Goal: Task Accomplishment & Management: Complete application form

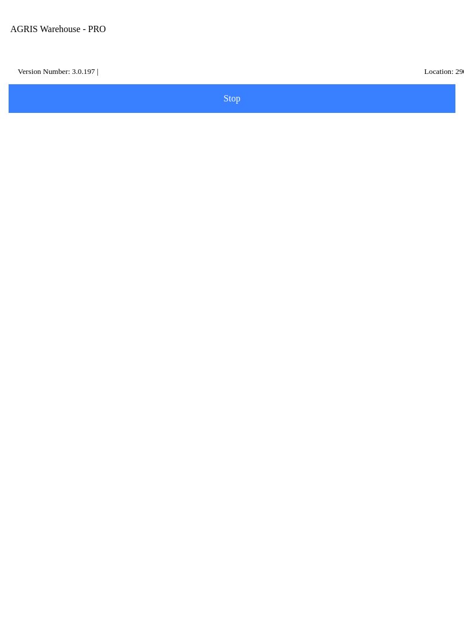
click at [111, 144] on input "Transfer Location" at bounding box center [223, 133] width 417 height 21
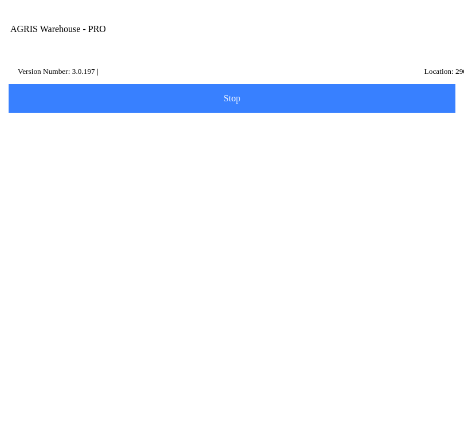
click at [142, 188] on ion-card-content "280 - [GEOGRAPHIC_DATA]" at bounding box center [232, 177] width 434 height 36
type input "280 - [GEOGRAPHIC_DATA]"
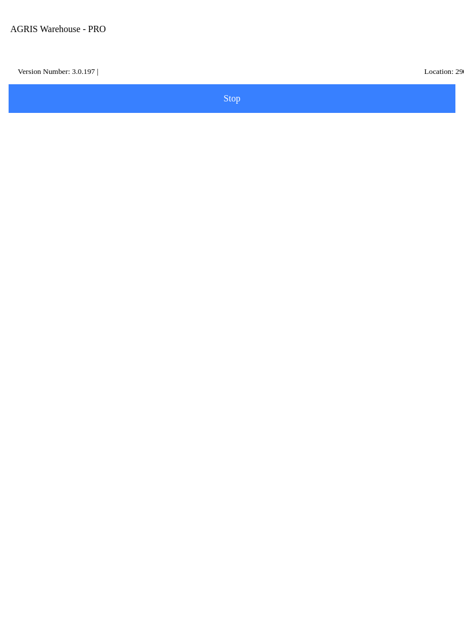
click at [226, 186] on button "Next" at bounding box center [232, 172] width 450 height 29
click at [83, 210] on input "Item Number" at bounding box center [223, 199] width 417 height 21
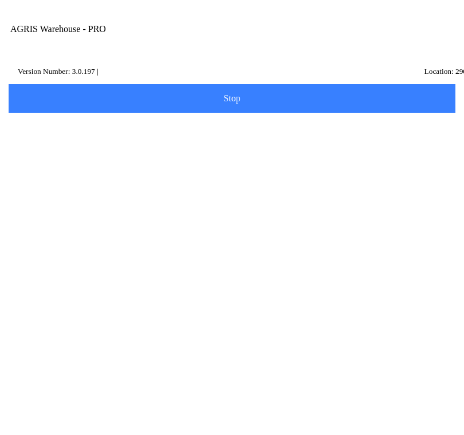
type input "434648"
click at [0, 0] on slot "Search" at bounding box center [0, 0] width 0 height 0
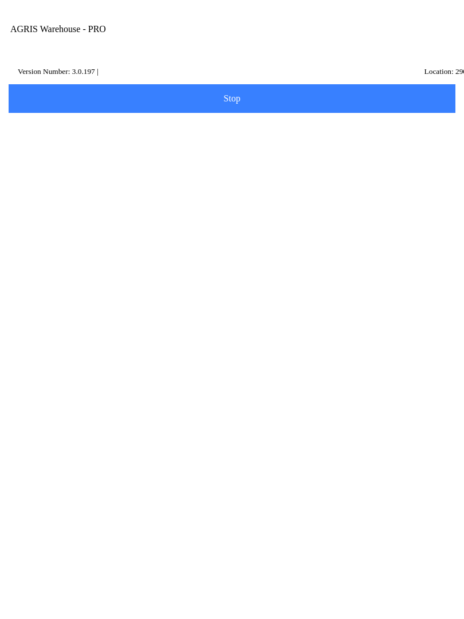
click at [168, 354] on ion-row "Position: 33" at bounding box center [232, 348] width 406 height 13
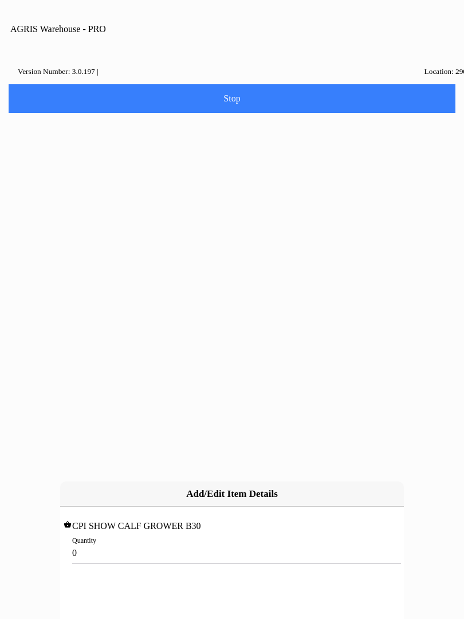
click at [101, 542] on input "0" at bounding box center [232, 552] width 320 height 21
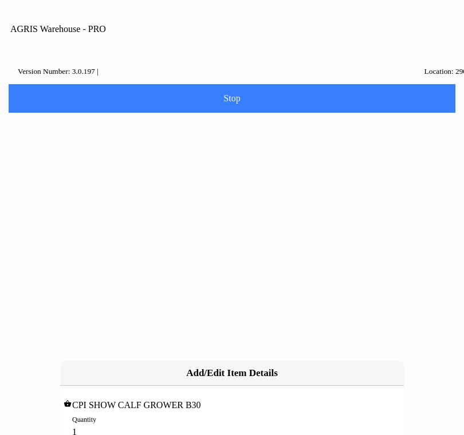
type input "10"
click at [0, 0] on slot "Add" at bounding box center [0, 0] width 0 height 0
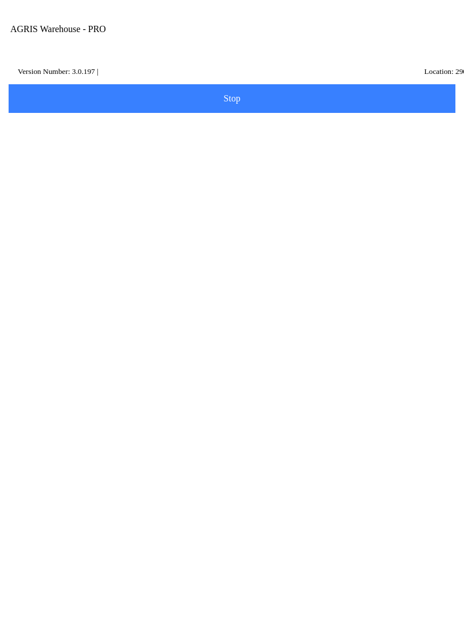
click at [261, 244] on button "Add Item" at bounding box center [232, 238] width 450 height 29
click at [73, 205] on input "Item Number" at bounding box center [223, 199] width 417 height 21
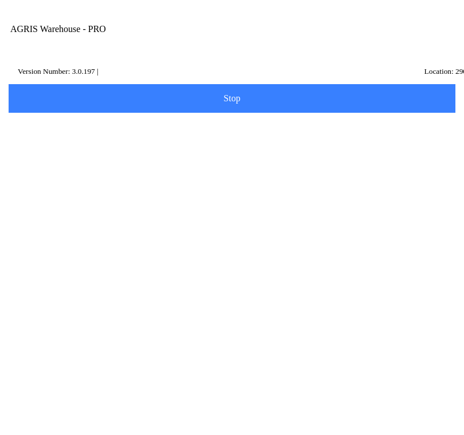
type input "439992"
click at [0, 0] on slot "Search" at bounding box center [0, 0] width 0 height 0
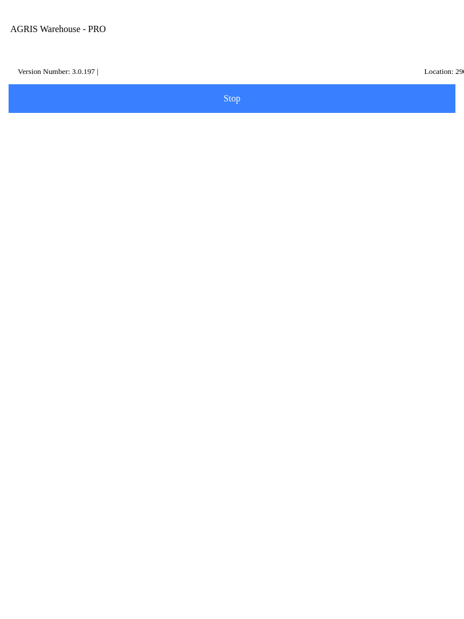
click at [168, 354] on ion-row "Position: 50" at bounding box center [232, 348] width 406 height 13
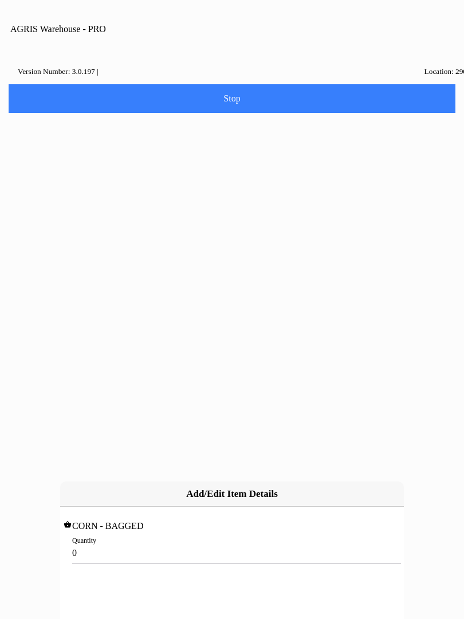
click at [164, 542] on input "0" at bounding box center [232, 552] width 320 height 21
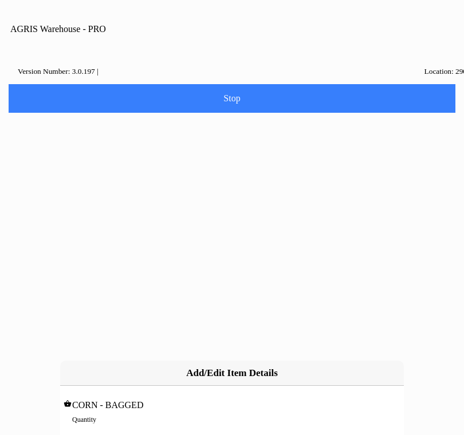
type input "5"
click at [0, 0] on slot "Add" at bounding box center [0, 0] width 0 height 0
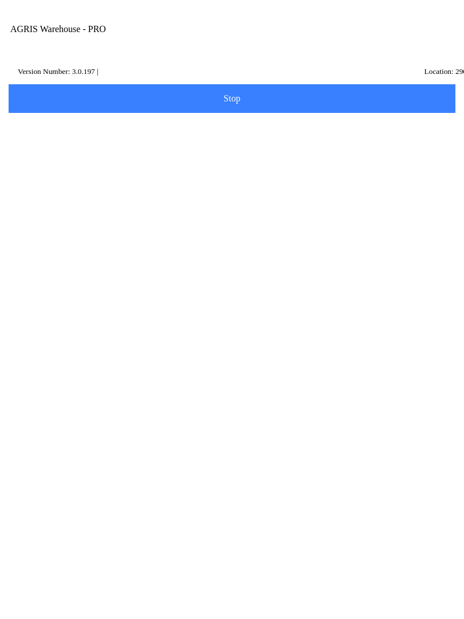
click at [250, 374] on span "Next" at bounding box center [232, 367] width 432 height 13
click at [113, 189] on input "Name Id" at bounding box center [223, 177] width 417 height 21
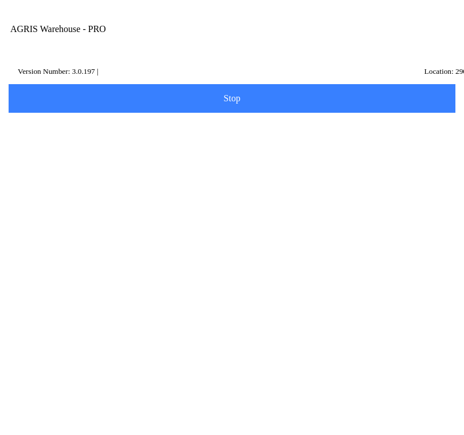
type input "HL1"
click at [0, 0] on slot "Search" at bounding box center [0, 0] width 0 height 0
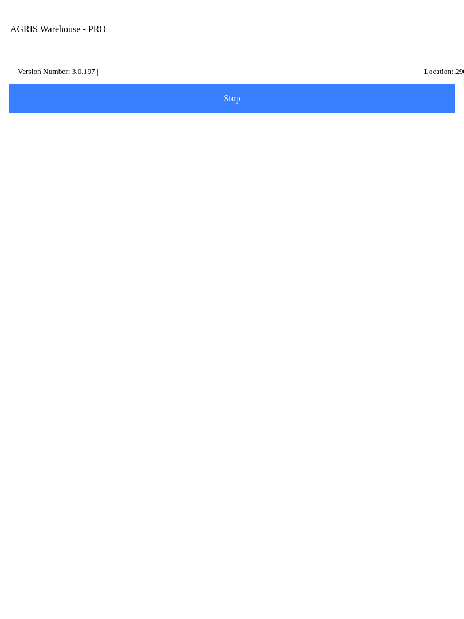
click at [207, 342] on p "[GEOGRAPHIC_DATA]," at bounding box center [232, 336] width 400 height 11
click at [0, 0] on slot "Next" at bounding box center [0, 0] width 0 height 0
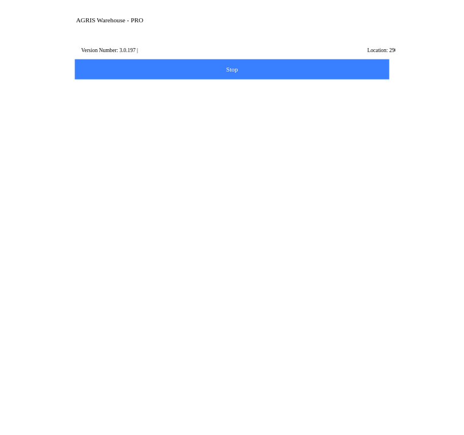
scroll to position [1, 0]
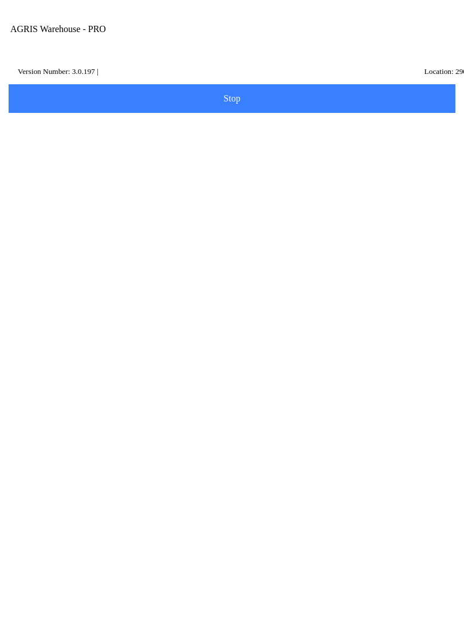
click at [87, 482] on div "Note" at bounding box center [232, 460] width 434 height 42
type textarea "Holstein transfer"
click at [293, 556] on button "Done" at bounding box center [232, 542] width 450 height 29
click at [311, 146] on span "Go to Pending Transfers" at bounding box center [232, 140] width 432 height 9
click at [17, 206] on icon at bounding box center [15, 210] width 9 height 9
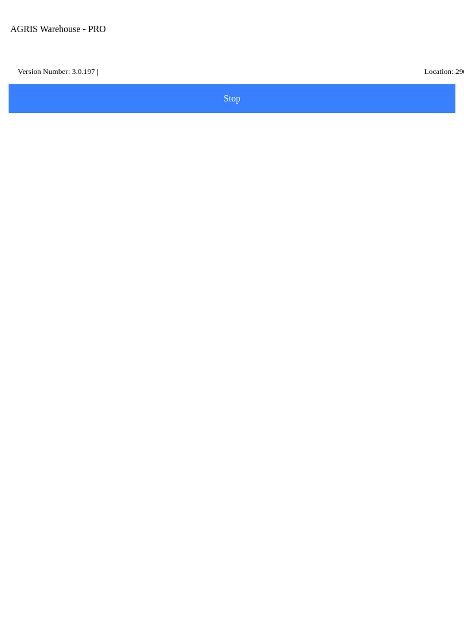
click at [148, 285] on ion-card-content "Transfer" at bounding box center [232, 307] width 434 height 71
click at [69, 144] on input "Transfer Location" at bounding box center [223, 133] width 417 height 21
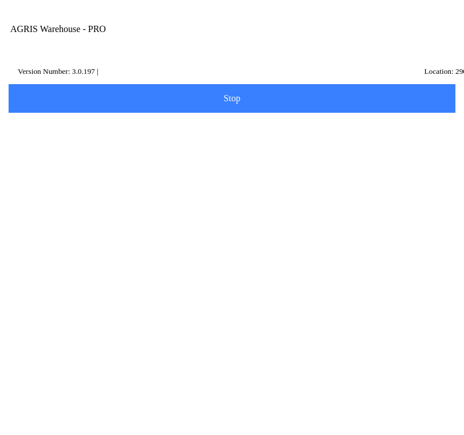
type input "H"
click at [108, 189] on ion-card-content "280 - [GEOGRAPHIC_DATA]" at bounding box center [232, 177] width 434 height 36
type input "280 - [GEOGRAPHIC_DATA]"
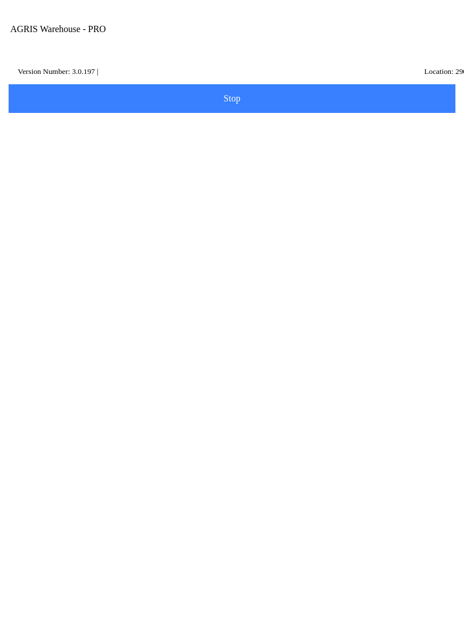
click at [268, 167] on div "Transfer Location 280 - [GEOGRAPHIC_DATA] Next" at bounding box center [232, 149] width 453 height 74
click at [293, 178] on span "Next" at bounding box center [232, 172] width 432 height 13
click at [89, 206] on input "Item Number" at bounding box center [223, 199] width 417 height 21
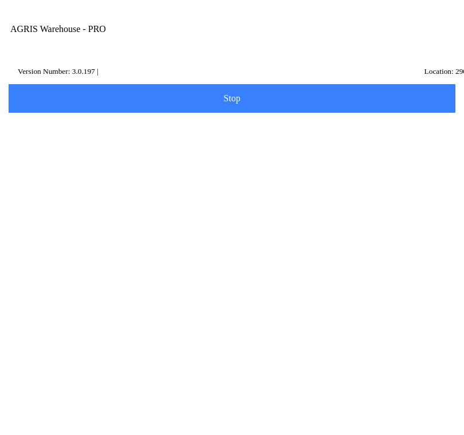
type input "420036"
click at [0, 0] on slot "Search" at bounding box center [0, 0] width 0 height 0
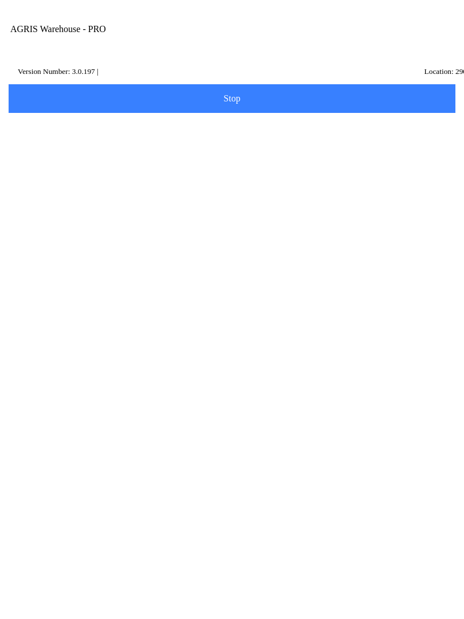
click at [171, 329] on ion-row "Price: 19.99 /EACH" at bounding box center [232, 322] width 406 height 13
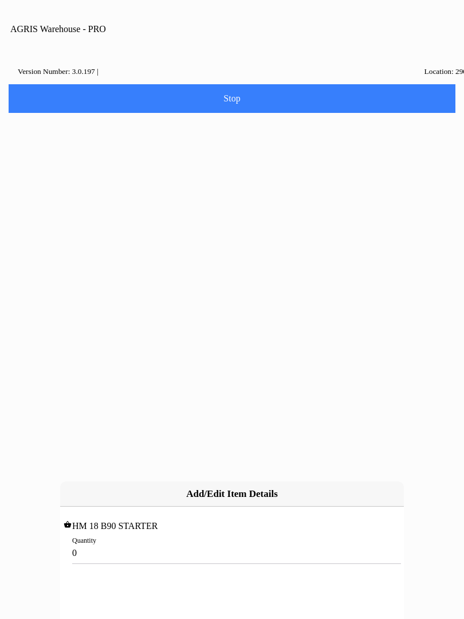
click at [82, 542] on input "0" at bounding box center [232, 552] width 320 height 21
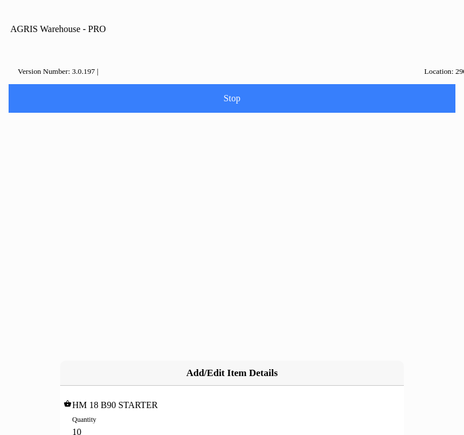
type input "10"
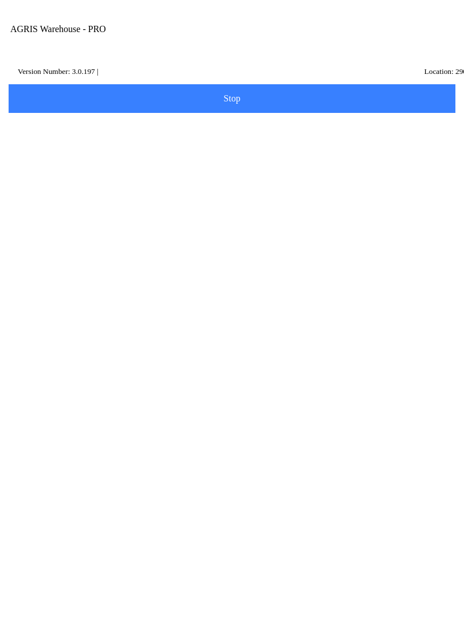
click at [251, 245] on span "Add Item" at bounding box center [232, 238] width 432 height 13
click at [86, 208] on input "Item Number" at bounding box center [223, 199] width 417 height 21
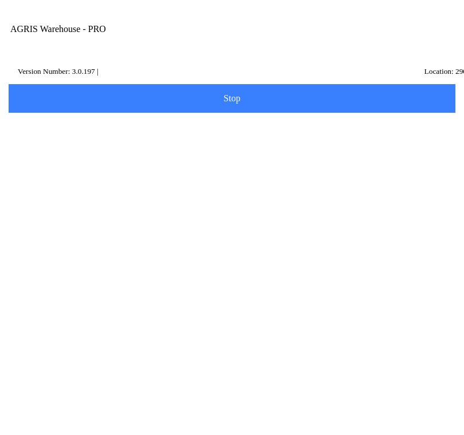
type input "431073"
click at [0, 0] on slot "Search" at bounding box center [0, 0] width 0 height 0
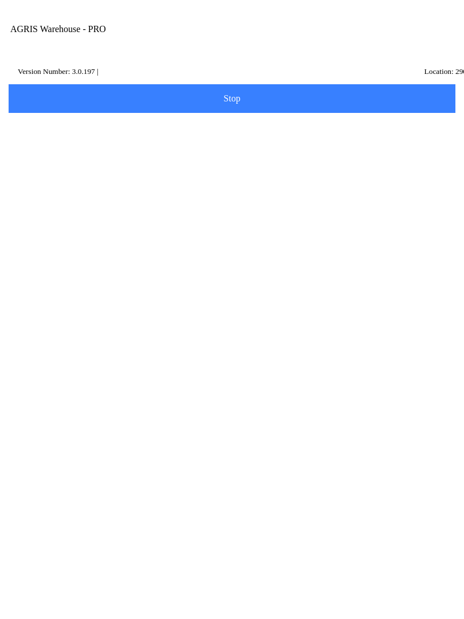
click at [277, 342] on ion-row "On Hand: 21" at bounding box center [232, 335] width 406 height 13
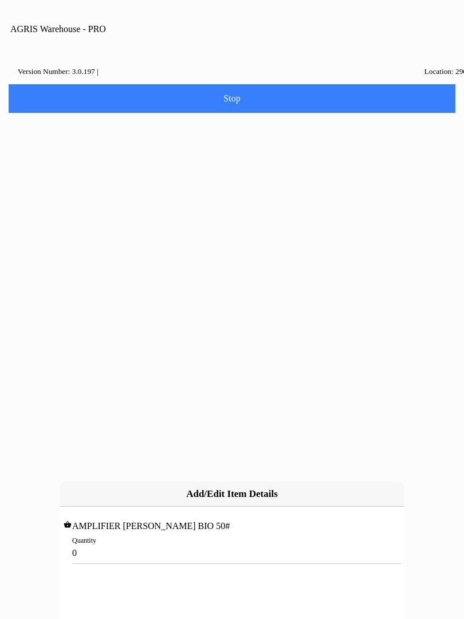
click at [105, 542] on input "0" at bounding box center [232, 552] width 320 height 21
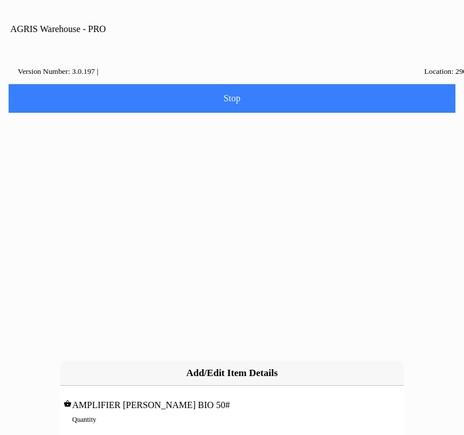
type input "2"
click at [0, 0] on slot "Add" at bounding box center [0, 0] width 0 height 0
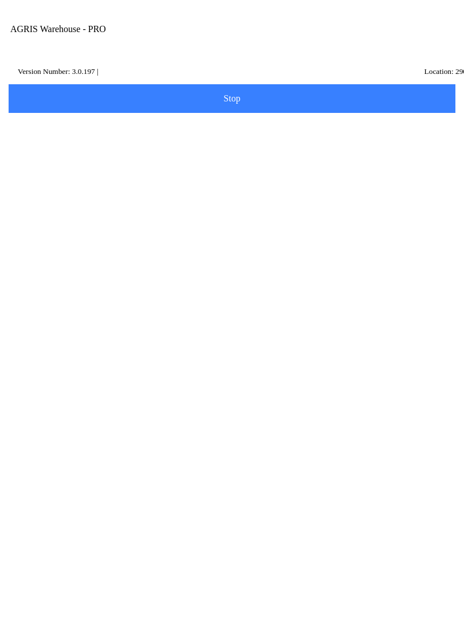
click at [248, 343] on span "Add Item" at bounding box center [232, 336] width 432 height 13
click at [97, 210] on input "Item Number" at bounding box center [223, 199] width 417 height 21
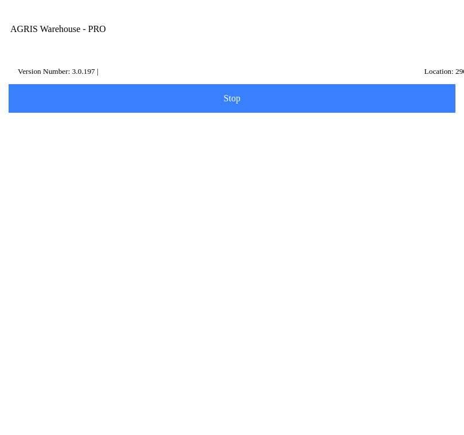
type input "424030"
click at [0, 0] on slot "Search" at bounding box center [0, 0] width 0 height 0
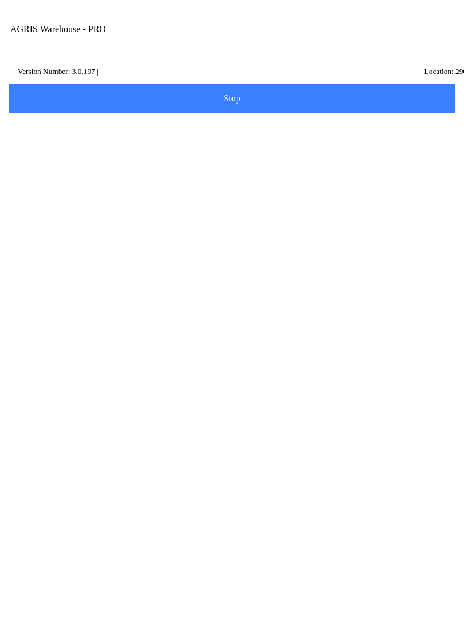
click at [149, 342] on ion-row "On Hand: 38" at bounding box center [232, 335] width 406 height 13
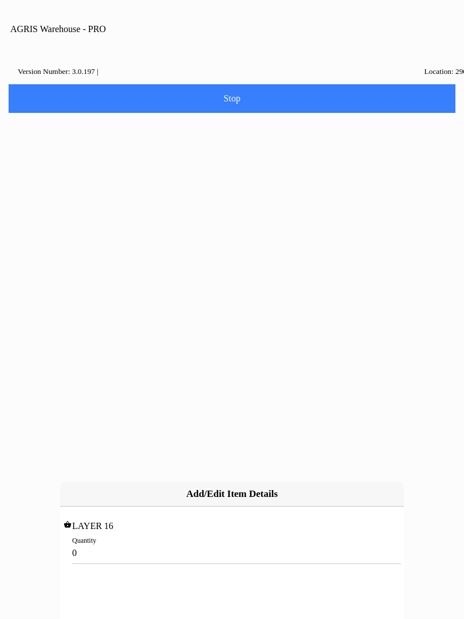
click at [134, 542] on input "0" at bounding box center [232, 552] width 320 height 21
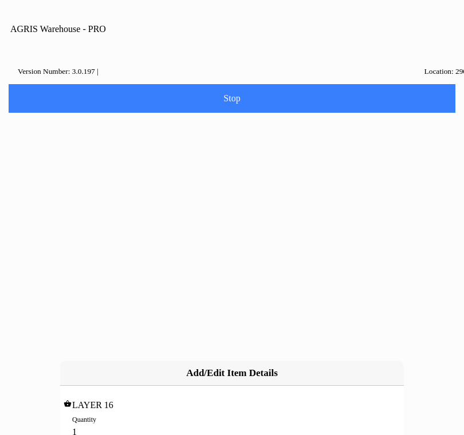
type input "10"
click at [0, 0] on slot "Add" at bounding box center [0, 0] width 0 height 0
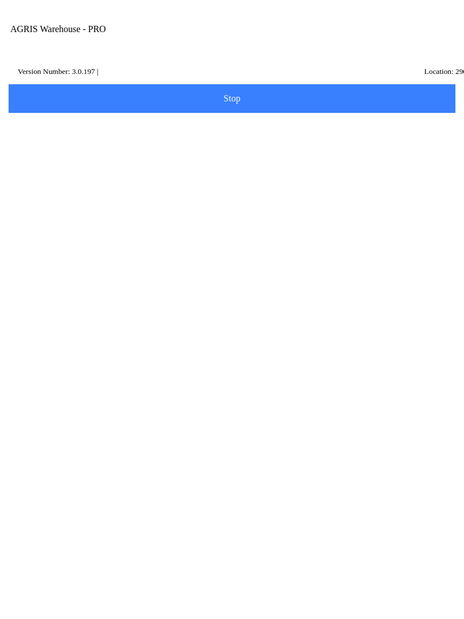
click at [256, 441] on span "Add Item" at bounding box center [232, 434] width 432 height 13
click at [193, 210] on input "Item Number" at bounding box center [223, 199] width 417 height 21
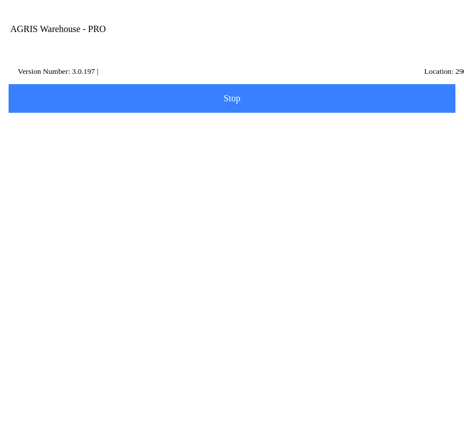
type input "439999"
click at [0, 0] on slot "Search" at bounding box center [0, 0] width 0 height 0
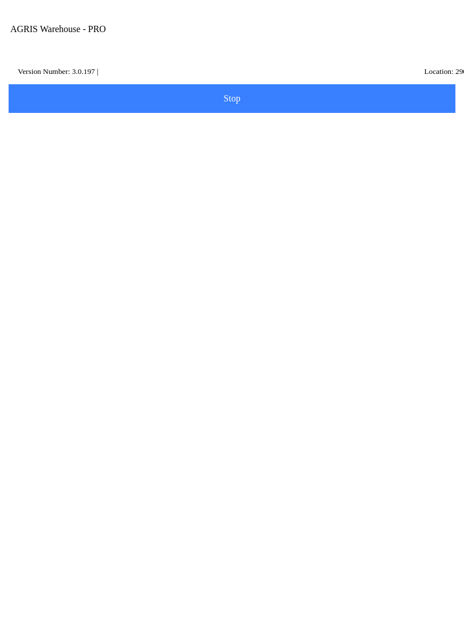
click at [138, 342] on ion-row "On Hand: 31" at bounding box center [232, 335] width 406 height 13
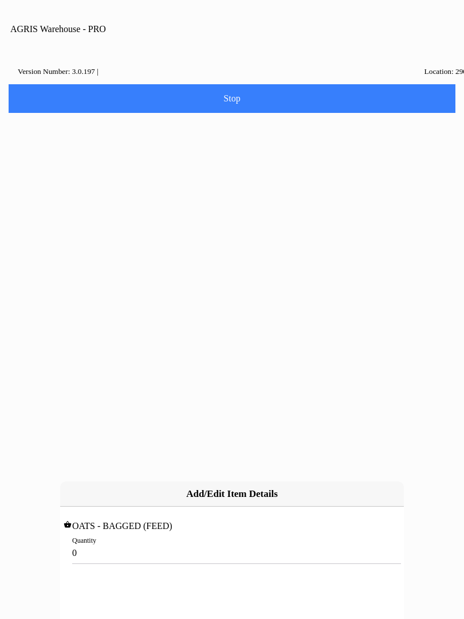
click at [114, 542] on input "0" at bounding box center [232, 552] width 320 height 21
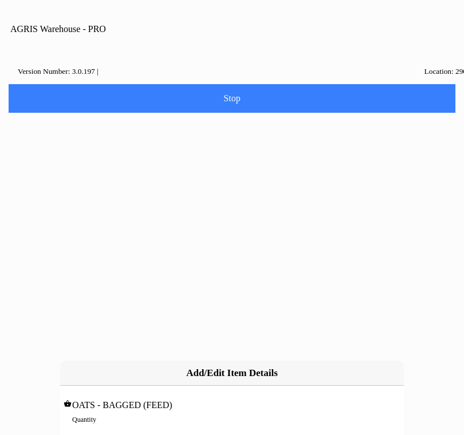
type input "5"
click at [0, 0] on slot "Add" at bounding box center [0, 0] width 0 height 0
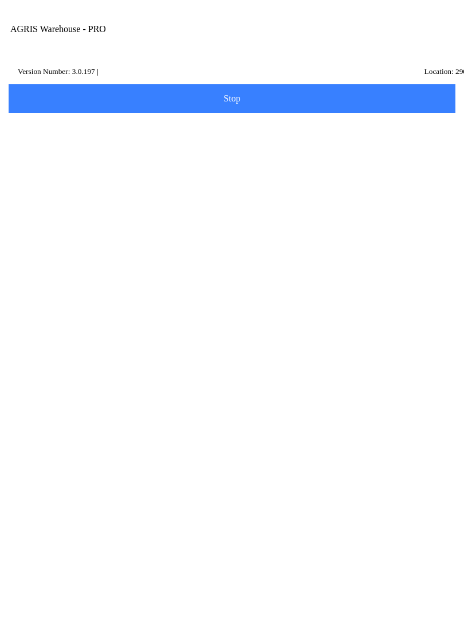
click at [246, 547] on button "Add Item" at bounding box center [232, 532] width 450 height 29
click at [162, 210] on input "Item Number" at bounding box center [223, 199] width 417 height 21
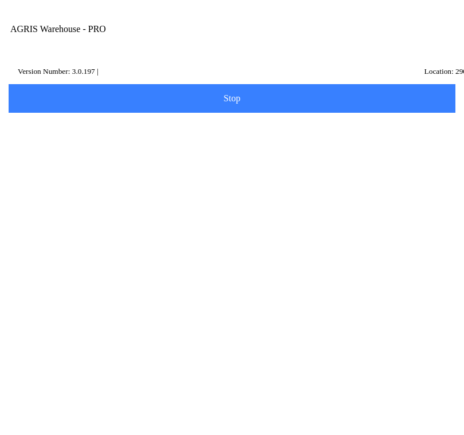
type input "430043"
click at [62, 266] on button "Search" at bounding box center [35, 259] width 56 height 29
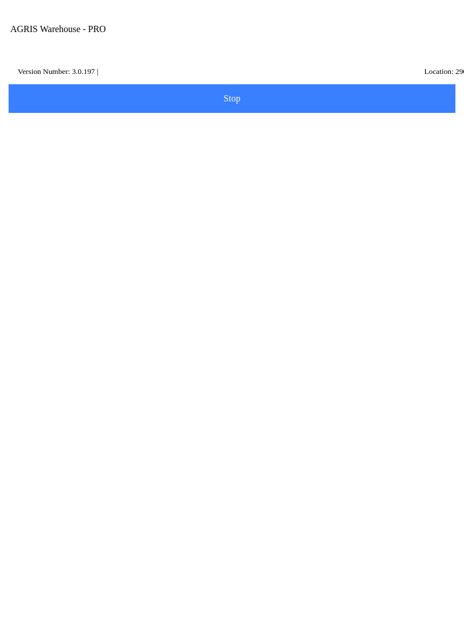
click at [346, 354] on ion-row "Position: -200.3523" at bounding box center [232, 348] width 406 height 13
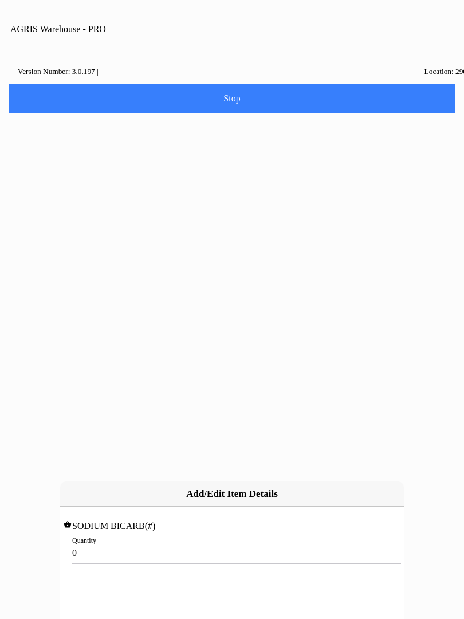
click at [123, 542] on input "0" at bounding box center [232, 552] width 320 height 21
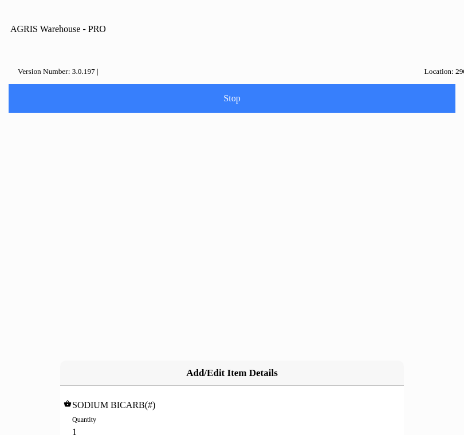
type input "10"
click at [0, 0] on slot "cancel" at bounding box center [0, 0] width 0 height 0
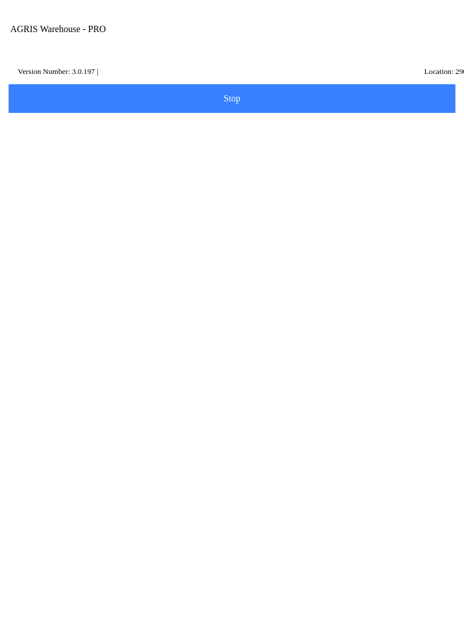
click at [76, 209] on input "430043" at bounding box center [223, 199] width 417 height 21
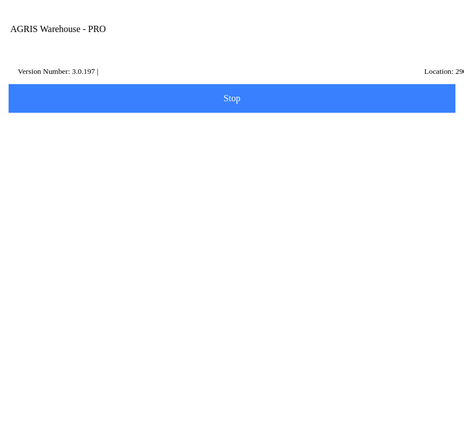
type input "4"
type input "434526"
click at [0, 0] on slot "Search" at bounding box center [0, 0] width 0 height 0
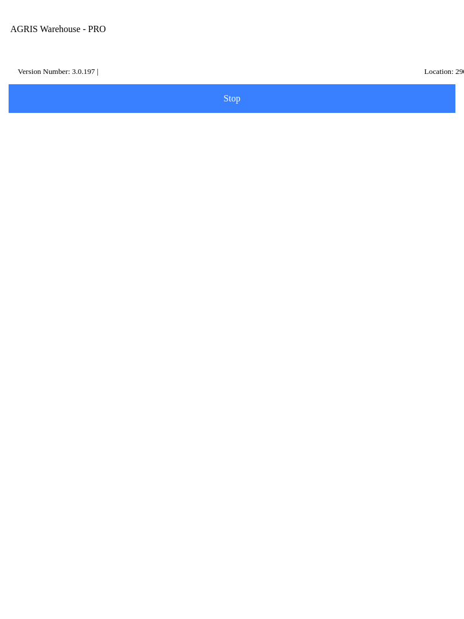
click at [304, 342] on ion-row "On Hand: 61" at bounding box center [232, 335] width 406 height 13
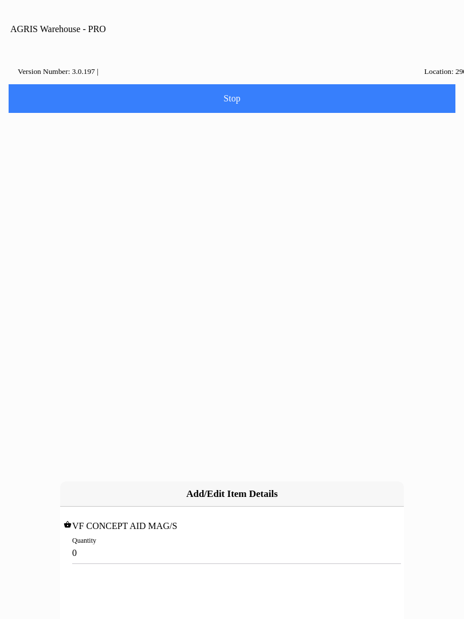
click at [99, 542] on input "0" at bounding box center [232, 552] width 320 height 21
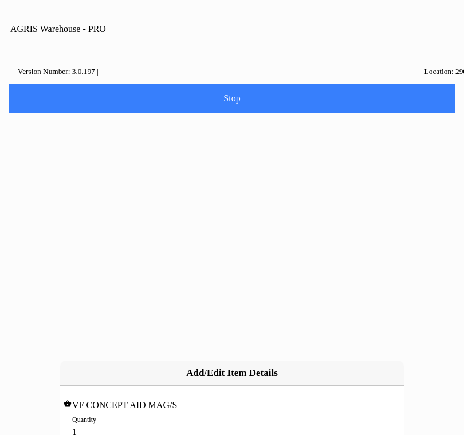
type input "10"
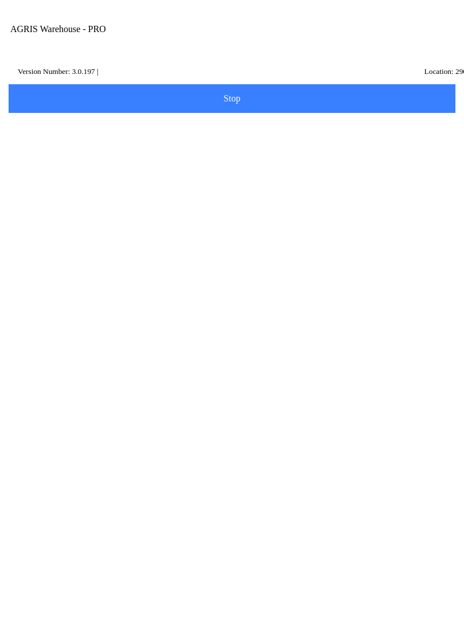
scroll to position [85, 0]
click at [233, 547] on button "Add Item" at bounding box center [232, 545] width 450 height 29
click at [83, 209] on input "Item Number" at bounding box center [223, 198] width 417 height 21
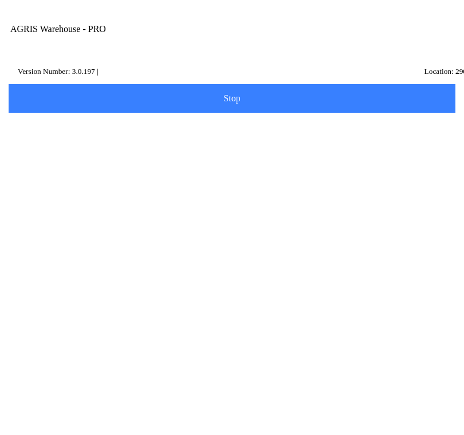
type input "428011"
click at [0, 0] on slot "Search" at bounding box center [0, 0] width 0 height 0
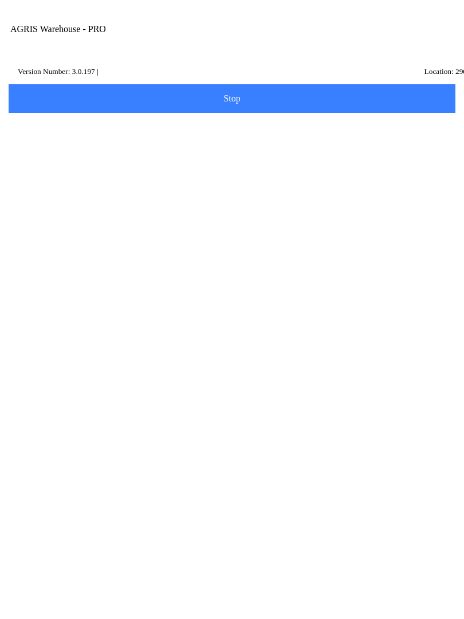
click at [207, 341] on ion-row "On Hand: 49" at bounding box center [232, 334] width 406 height 13
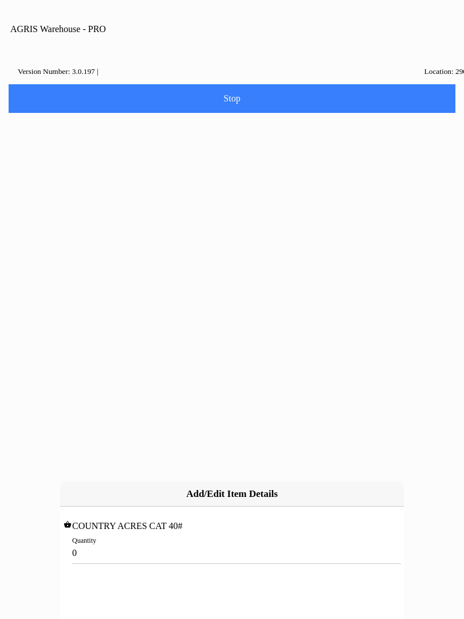
click at [121, 542] on input "0" at bounding box center [232, 552] width 320 height 21
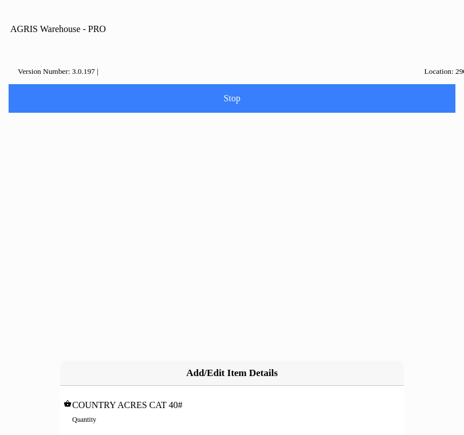
type input "3"
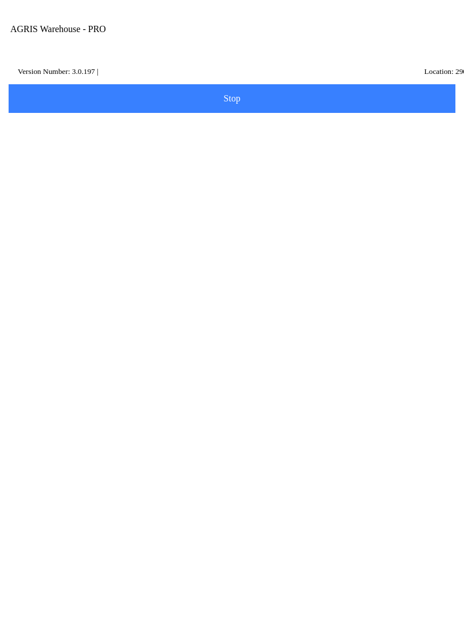
click at [0, 0] on slot "Add Item" at bounding box center [0, 0] width 0 height 0
click at [119, 208] on input "Item Number" at bounding box center [223, 198] width 417 height 21
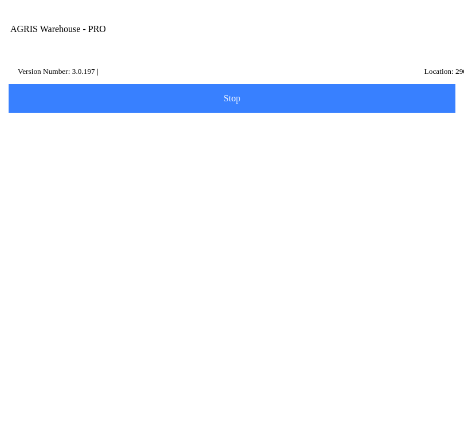
type input "428032"
click at [0, 0] on slot "Search" at bounding box center [0, 0] width 0 height 0
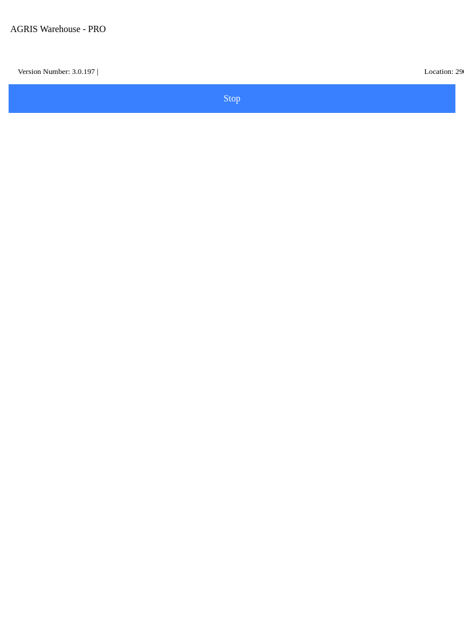
click at [242, 328] on ion-row "Price: 47.65 /EACH" at bounding box center [232, 322] width 406 height 13
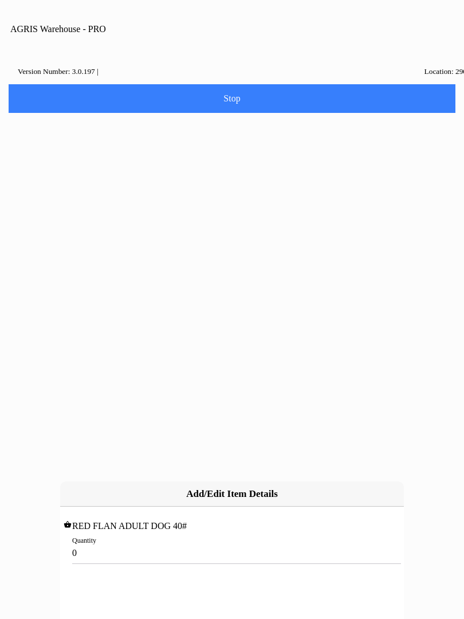
click at [129, 542] on input "0" at bounding box center [232, 552] width 320 height 21
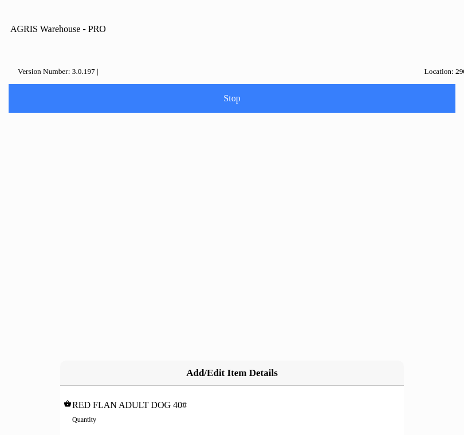
type input "2"
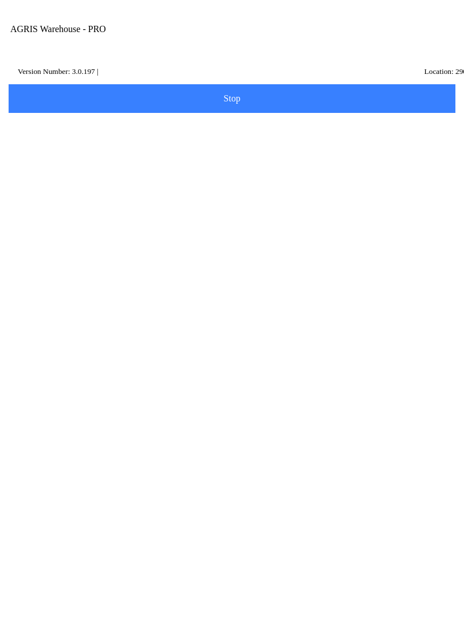
scroll to position [278, 0]
click at [269, 582] on span "Next" at bounding box center [232, 578] width 432 height 13
click at [61, 188] on input "Name Id" at bounding box center [223, 177] width 417 height 21
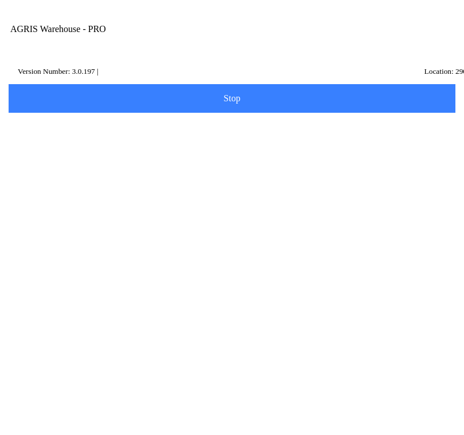
type input "HL1"
click at [0, 0] on slot "Search" at bounding box center [0, 0] width 0 height 0
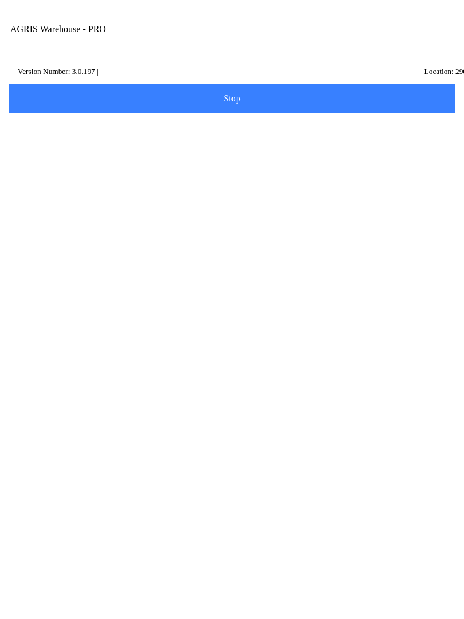
click at [334, 342] on p "[GEOGRAPHIC_DATA]," at bounding box center [232, 335] width 400 height 11
click at [253, 249] on span "Next" at bounding box center [232, 242] width 432 height 13
click at [122, 493] on div "Note" at bounding box center [232, 472] width 434 height 42
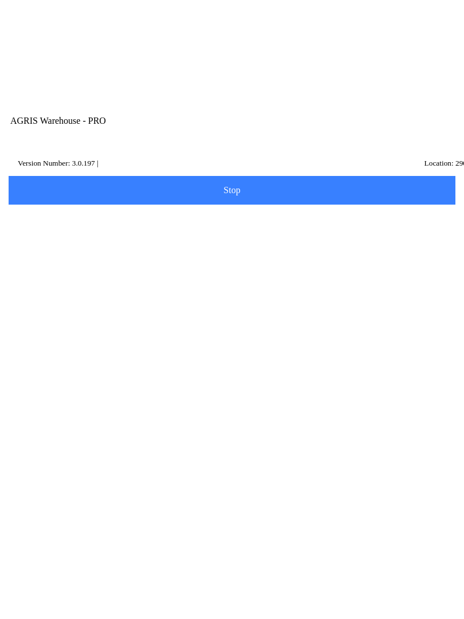
scroll to position [53, 0]
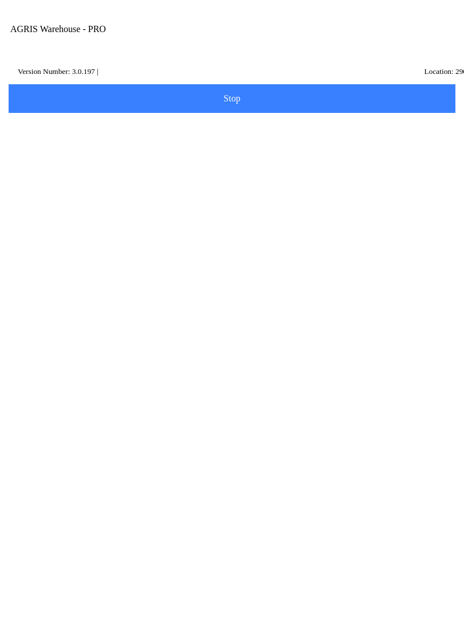
type textarea "Holstein transfer"
click at [250, 558] on span "Done" at bounding box center [232, 552] width 432 height 9
click at [282, 115] on span "Make another Transfer" at bounding box center [232, 109] width 432 height 9
click at [93, 137] on input "Transfer Location" at bounding box center [223, 133] width 417 height 21
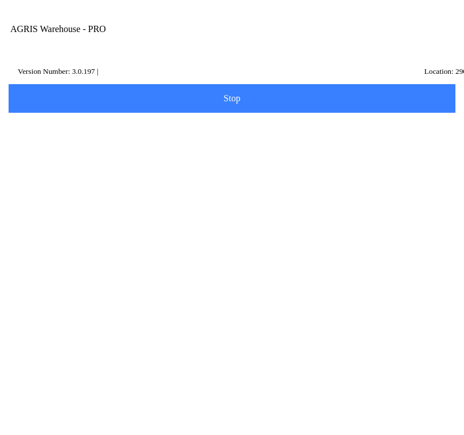
click at [199, 189] on ion-card-content "490 - [GEOGRAPHIC_DATA]" at bounding box center [232, 176] width 434 height 36
type input "490 - [GEOGRAPHIC_DATA]"
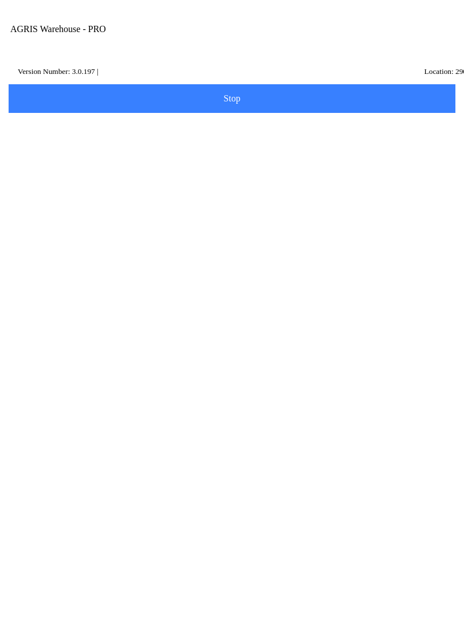
click at [316, 177] on button "Next" at bounding box center [232, 171] width 450 height 29
click at [273, 209] on input "Item Number" at bounding box center [223, 198] width 417 height 21
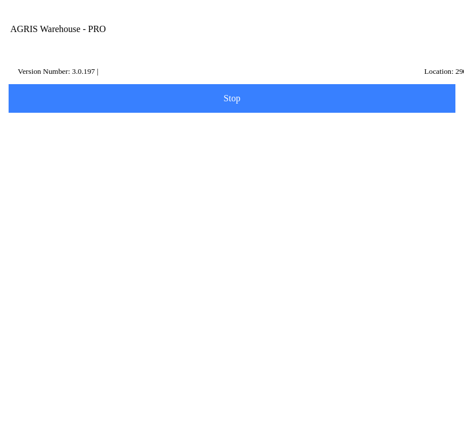
click at [0, 0] on slot "Search" at bounding box center [0, 0] width 0 height 0
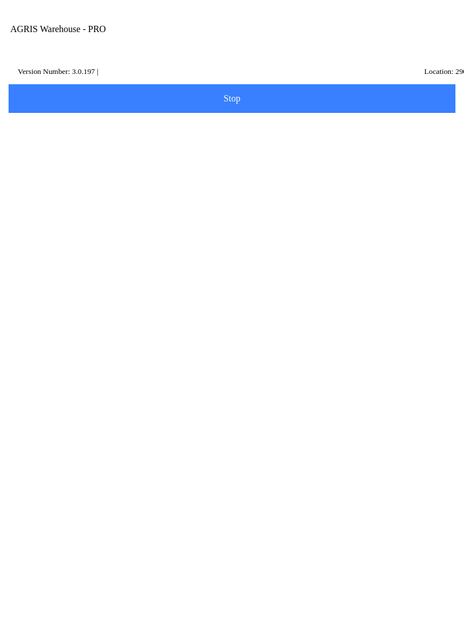
click at [65, 209] on input "429000" at bounding box center [223, 198] width 417 height 21
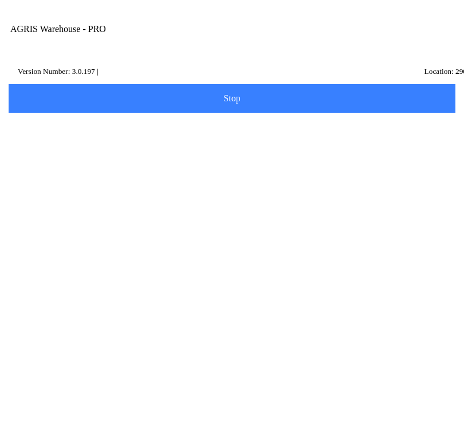
type input "4"
type input "439990"
click at [0, 0] on slot "Search" at bounding box center [0, 0] width 0 height 0
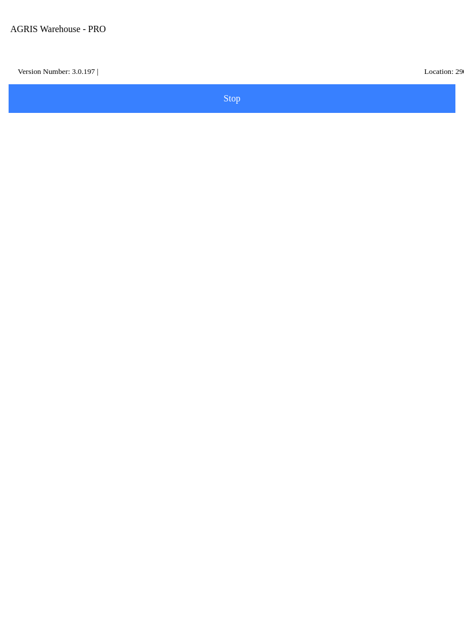
click at [241, 354] on ion-row "Position: 9" at bounding box center [232, 347] width 406 height 13
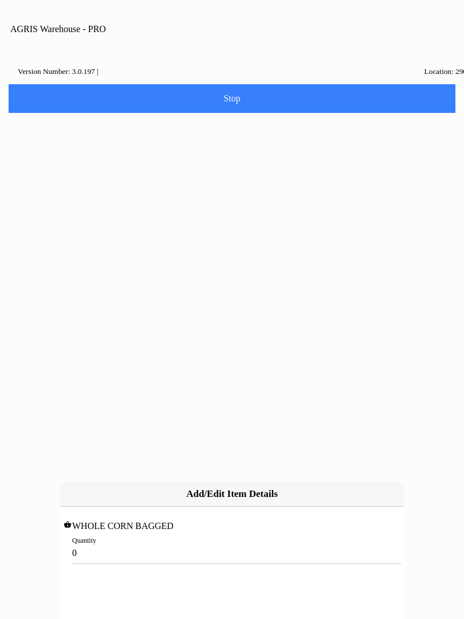
click at [108, 542] on input "0" at bounding box center [232, 552] width 320 height 21
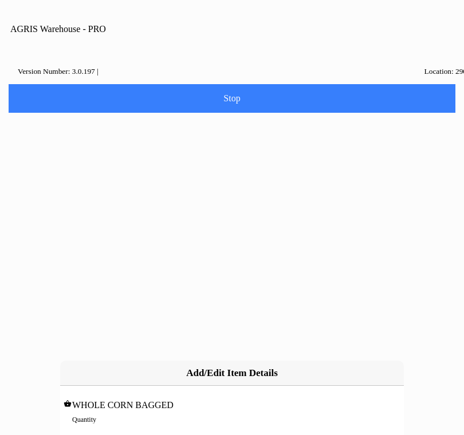
type input "5"
click at [0, 0] on slot "Add" at bounding box center [0, 0] width 0 height 0
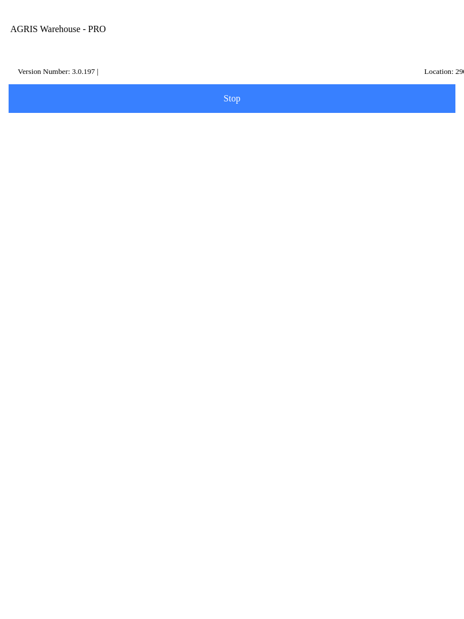
click at [261, 243] on button "Add Item" at bounding box center [232, 237] width 450 height 29
click at [83, 207] on input "Item Number" at bounding box center [223, 198] width 417 height 21
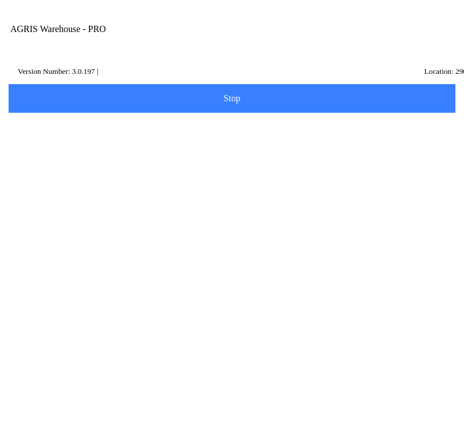
type input "428010"
click at [0, 0] on slot "Search" at bounding box center [0, 0] width 0 height 0
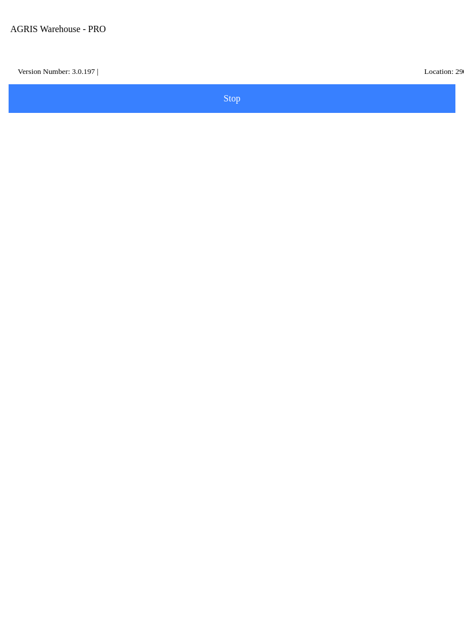
click at [261, 341] on ion-row "On Hand: 70" at bounding box center [232, 334] width 406 height 13
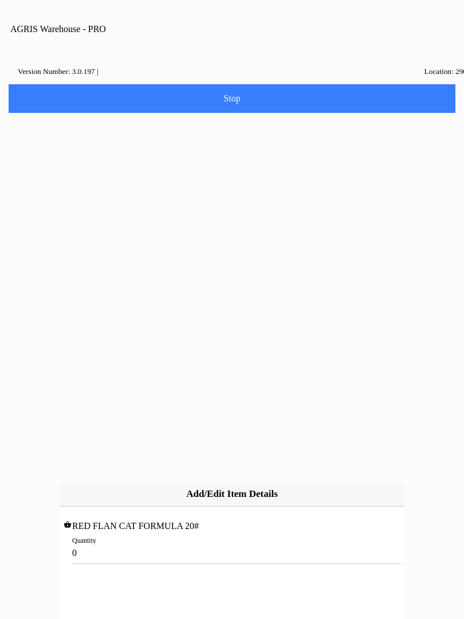
click at [116, 542] on input "0" at bounding box center [232, 552] width 320 height 21
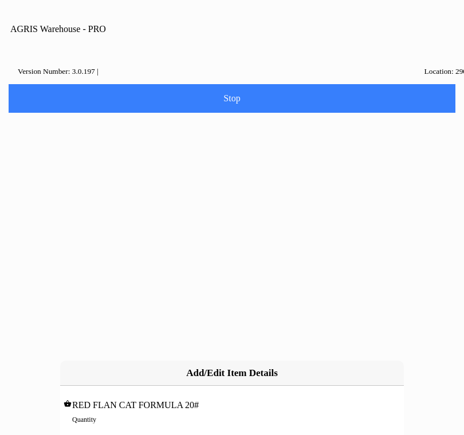
type input "6"
click at [0, 0] on slot "Add" at bounding box center [0, 0] width 0 height 0
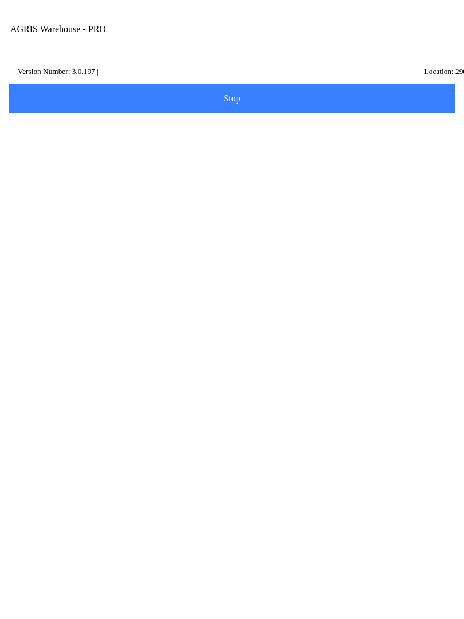
click at [0, 0] on slot "Add Item" at bounding box center [0, 0] width 0 height 0
click at [98, 206] on input "Item Number" at bounding box center [223, 198] width 417 height 21
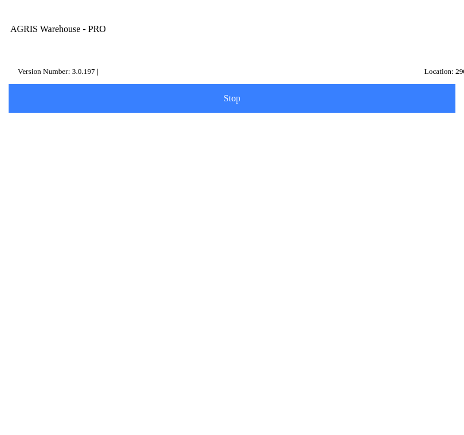
type input "428032"
click at [0, 0] on slot "Search" at bounding box center [0, 0] width 0 height 0
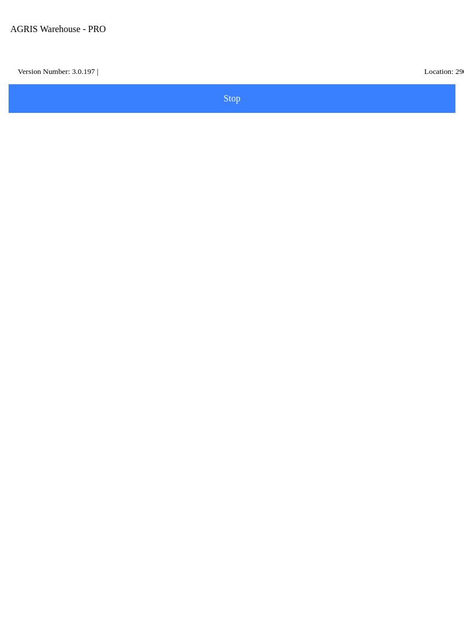
click at [297, 341] on ion-row "On Hand: 22" at bounding box center [232, 334] width 406 height 13
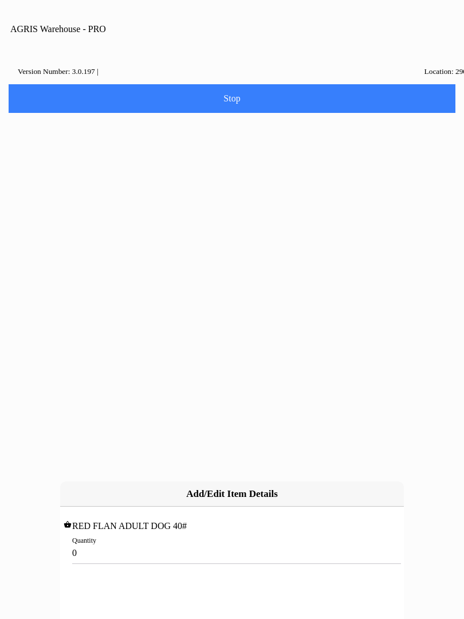
click at [116, 542] on input "0" at bounding box center [232, 552] width 320 height 21
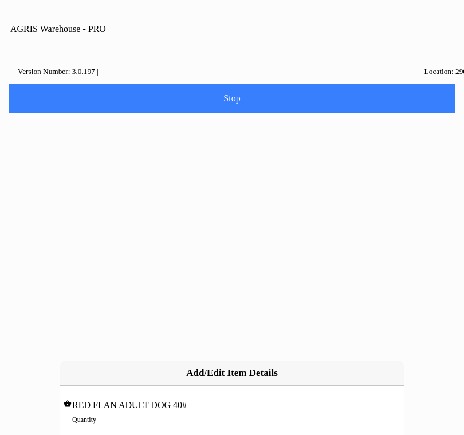
type input "2"
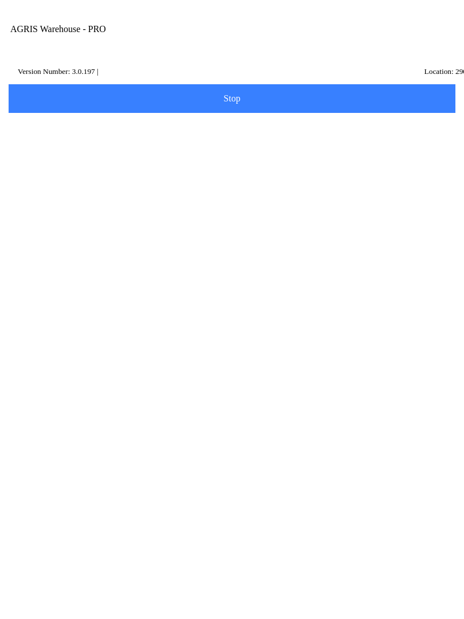
click at [248, 440] on span "Add Item" at bounding box center [232, 433] width 432 height 13
click at [111, 209] on input "Item Number" at bounding box center [223, 198] width 417 height 21
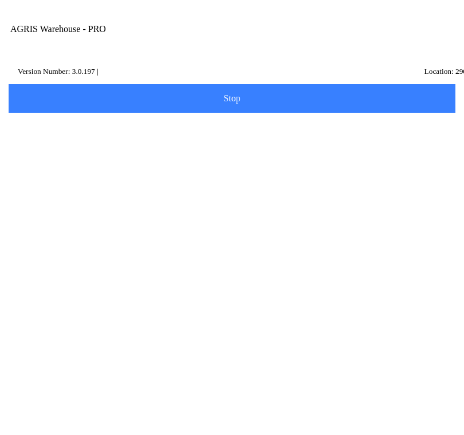
type input "453483"
click at [0, 0] on slot "Search" at bounding box center [0, 0] width 0 height 0
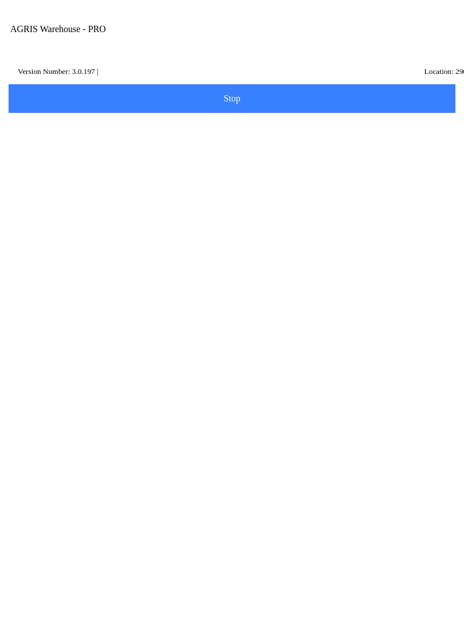
click at [309, 354] on ion-row "Position: 269" at bounding box center [232, 347] width 406 height 13
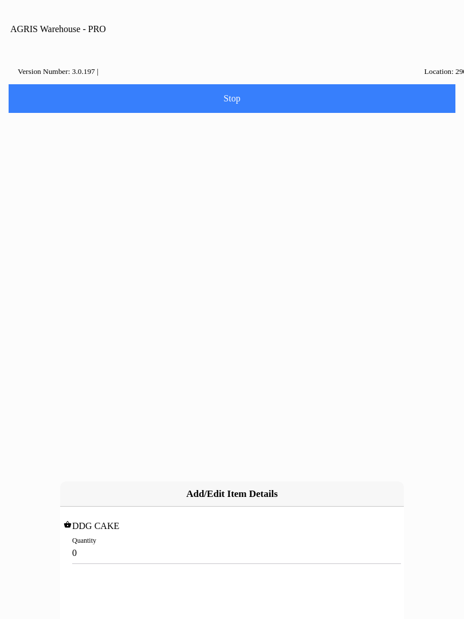
click at [88, 542] on input "0" at bounding box center [232, 552] width 320 height 21
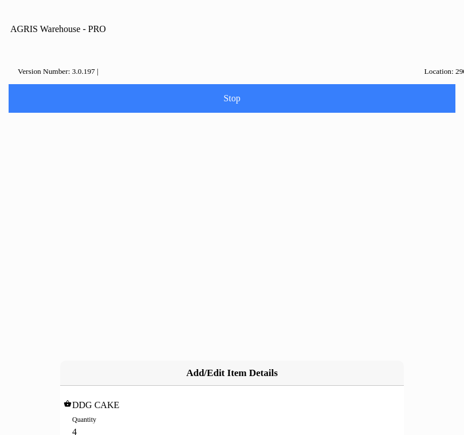
type input "40"
click at [0, 0] on slot "Add" at bounding box center [0, 0] width 0 height 0
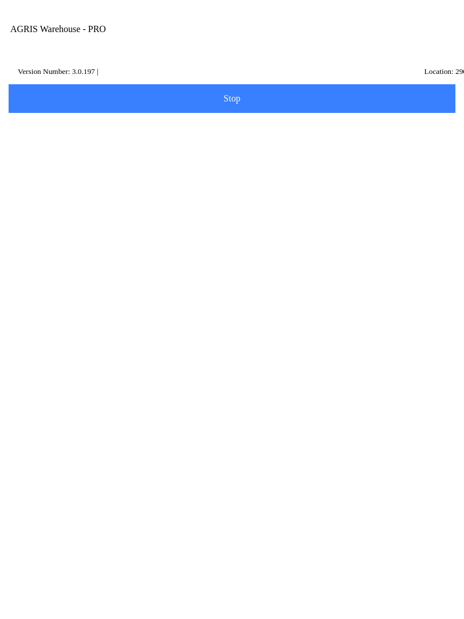
click at [256, 568] on span "Next" at bounding box center [232, 562] width 432 height 13
click at [58, 188] on input "Name Id" at bounding box center [223, 177] width 417 height 21
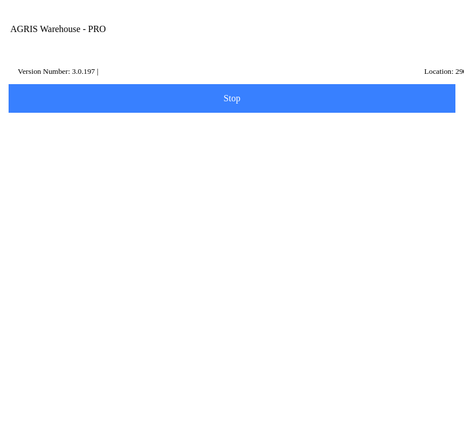
type input "HW1"
click at [0, 0] on slot "Search" at bounding box center [0, 0] width 0 height 0
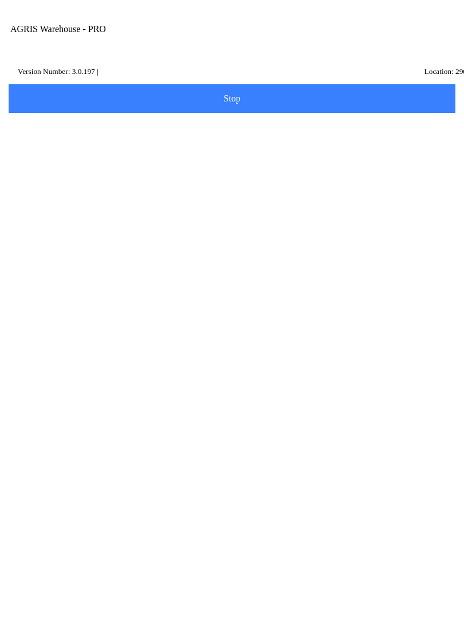
click at [186, 342] on p "[GEOGRAPHIC_DATA]," at bounding box center [232, 335] width 400 height 11
click at [265, 249] on span "Next" at bounding box center [232, 242] width 432 height 13
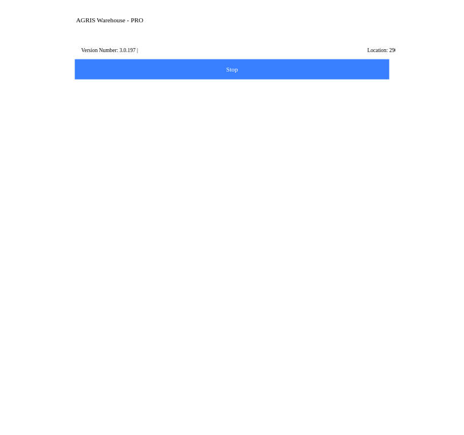
scroll to position [15, 0]
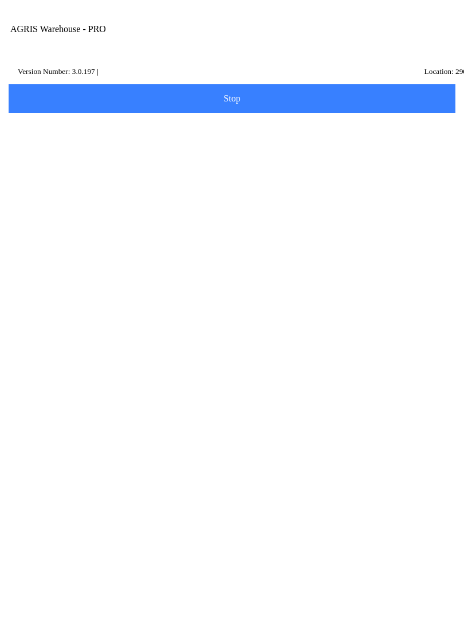
click at [80, 492] on div "Note" at bounding box center [232, 471] width 434 height 42
type textarea "wood River transfer"
click at [310, 557] on span "Done" at bounding box center [232, 552] width 432 height 9
click at [311, 146] on span "Go to Pending Transfers" at bounding box center [232, 140] width 432 height 9
click at [256, 191] on ion-col at bounding box center [288, 212] width 112 height 42
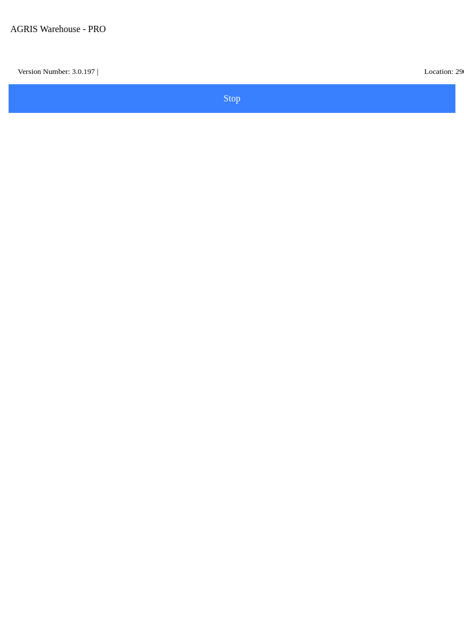
click at [242, 194] on icon at bounding box center [239, 198] width 9 height 9
click at [225, 441] on strong "successfully posted" at bounding box center [196, 446] width 73 height 10
click at [0, 0] on slot "Details" at bounding box center [0, 0] width 0 height 0
click at [427, 331] on ion-backdrop at bounding box center [232, 309] width 464 height 619
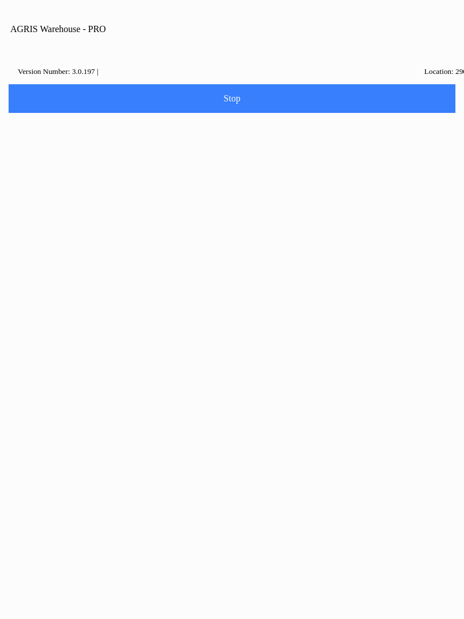
click at [417, 332] on ion-backdrop at bounding box center [232, 309] width 464 height 619
click at [268, 391] on button "Ok" at bounding box center [232, 388] width 155 height 25
click at [0, 0] on slot "Details" at bounding box center [0, 0] width 0 height 0
click at [243, 355] on button "Ok" at bounding box center [232, 360] width 155 height 25
click at [243, 423] on ion-card-content "The ticket C53717/290-000028 was successfully posted on [DATE] 11:02 AM by User…" at bounding box center [232, 459] width 434 height 73
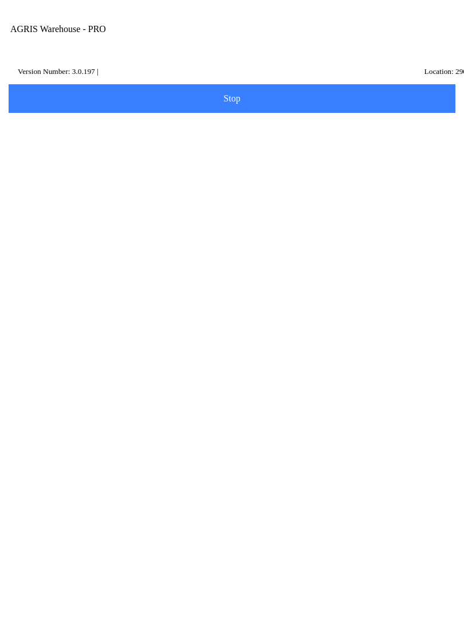
click at [11, 206] on icon at bounding box center [15, 210] width 9 height 9
